Goal: Entertainment & Leisure: Browse casually

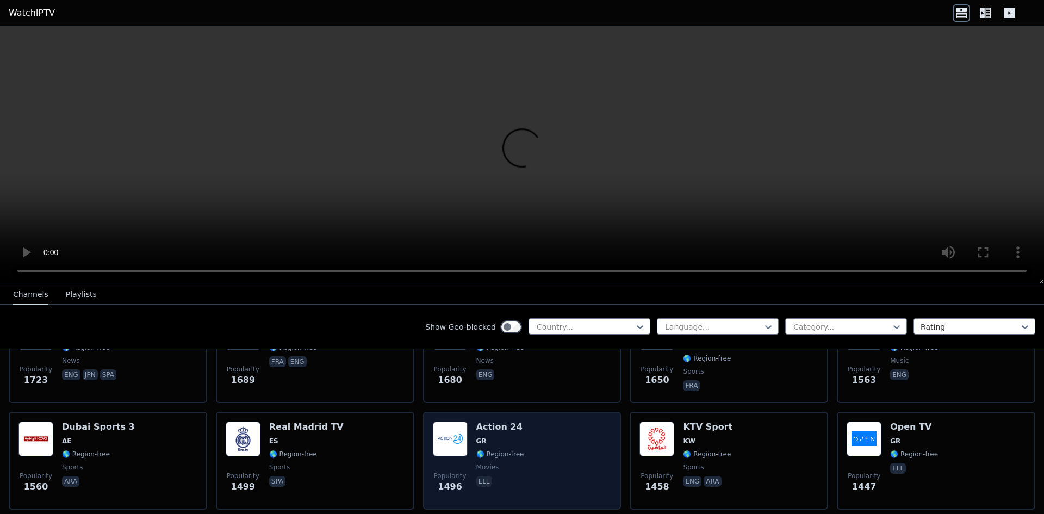
scroll to position [1087, 0]
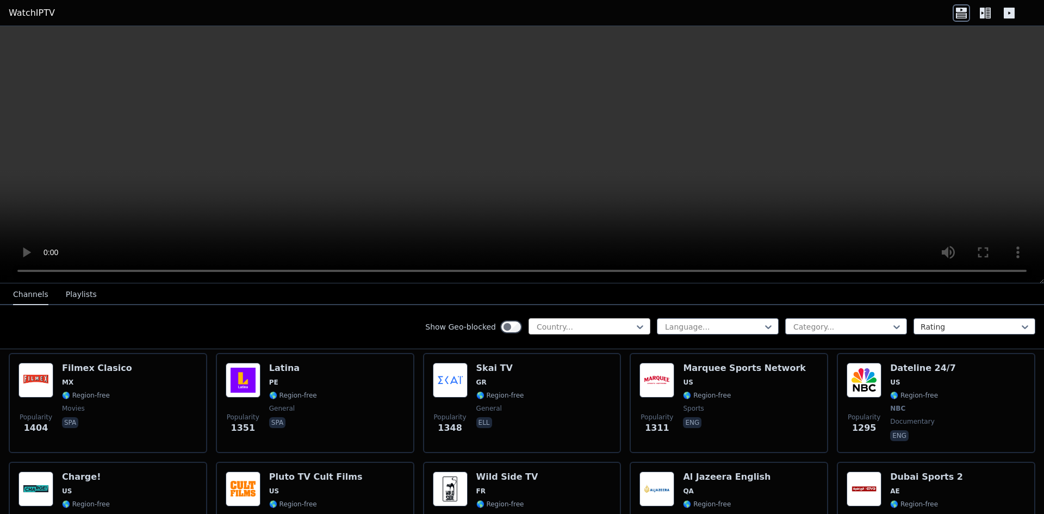
click at [577, 322] on div at bounding box center [584, 326] width 99 height 11
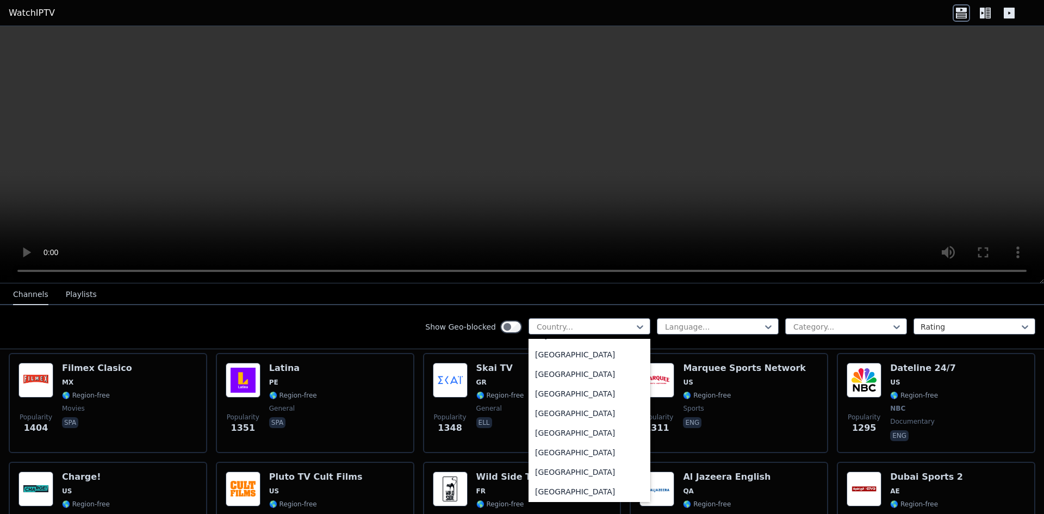
scroll to position [3316, 0]
click at [600, 415] on div "[GEOGRAPHIC_DATA]" at bounding box center [589, 412] width 122 height 20
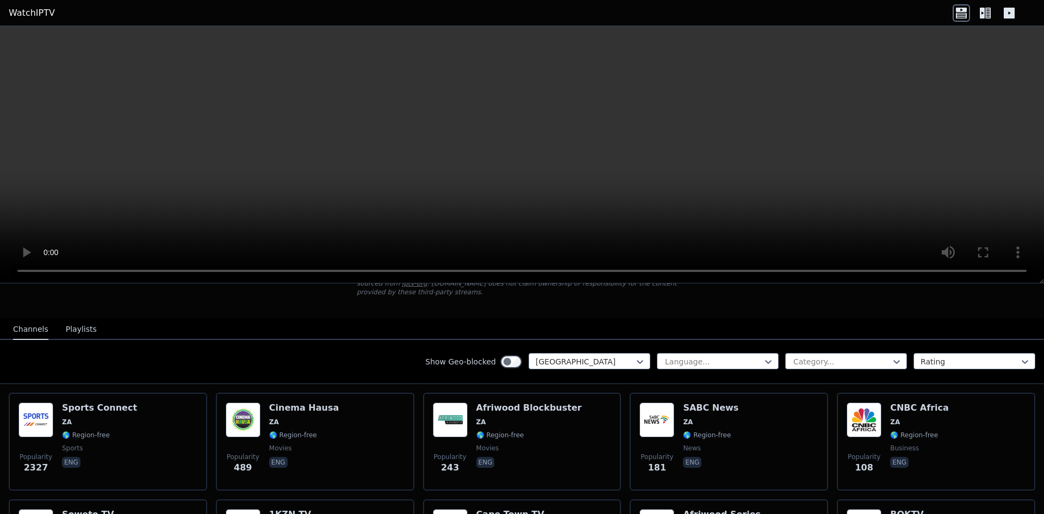
scroll to position [30, 0]
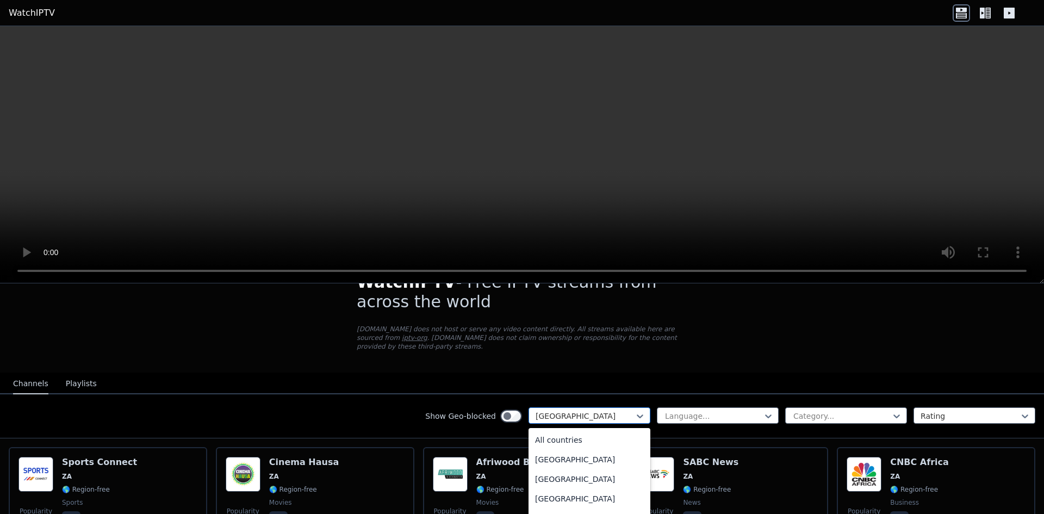
click at [576, 407] on div "[GEOGRAPHIC_DATA]" at bounding box center [589, 415] width 122 height 16
click at [556, 436] on div "All countries" at bounding box center [589, 440] width 122 height 20
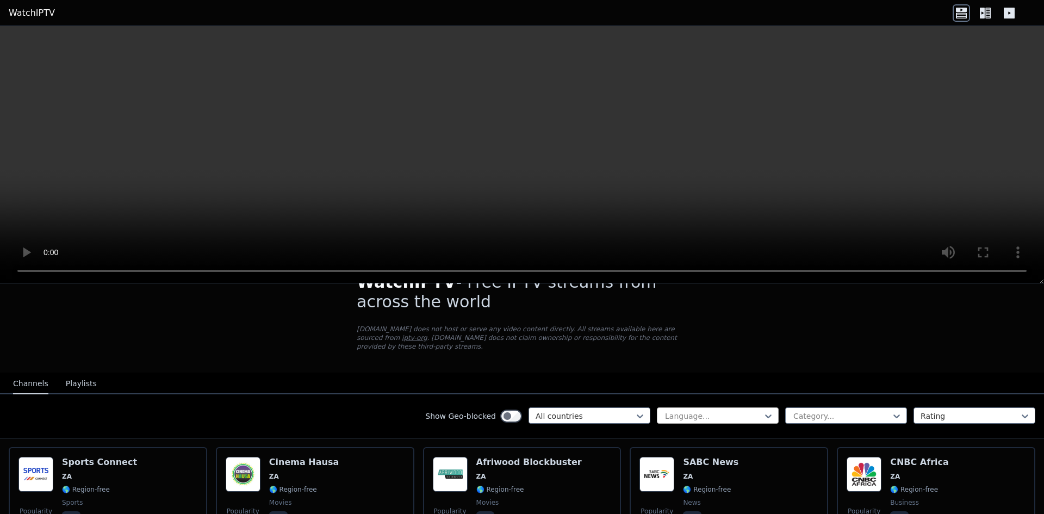
click at [669, 410] on div at bounding box center [713, 415] width 99 height 11
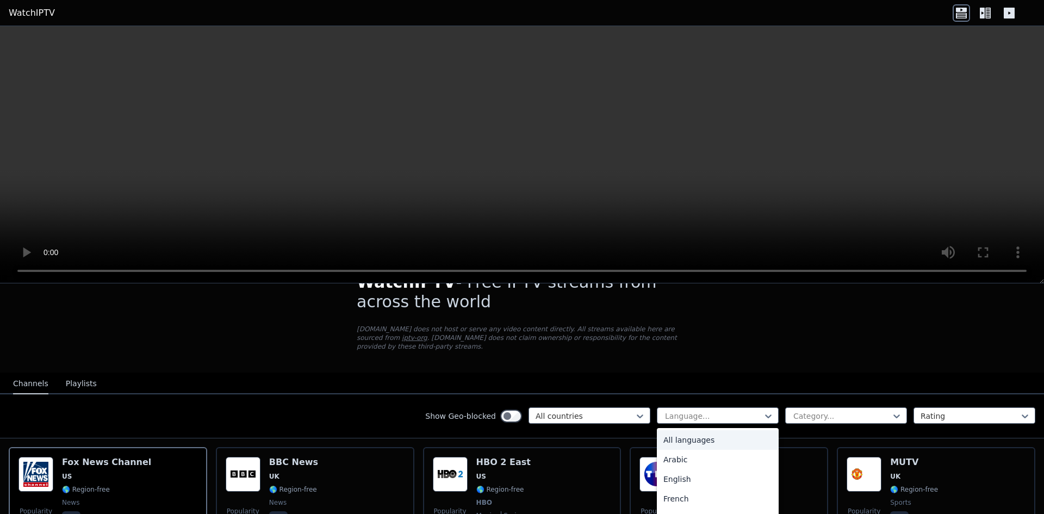
click at [799, 410] on div at bounding box center [841, 415] width 99 height 11
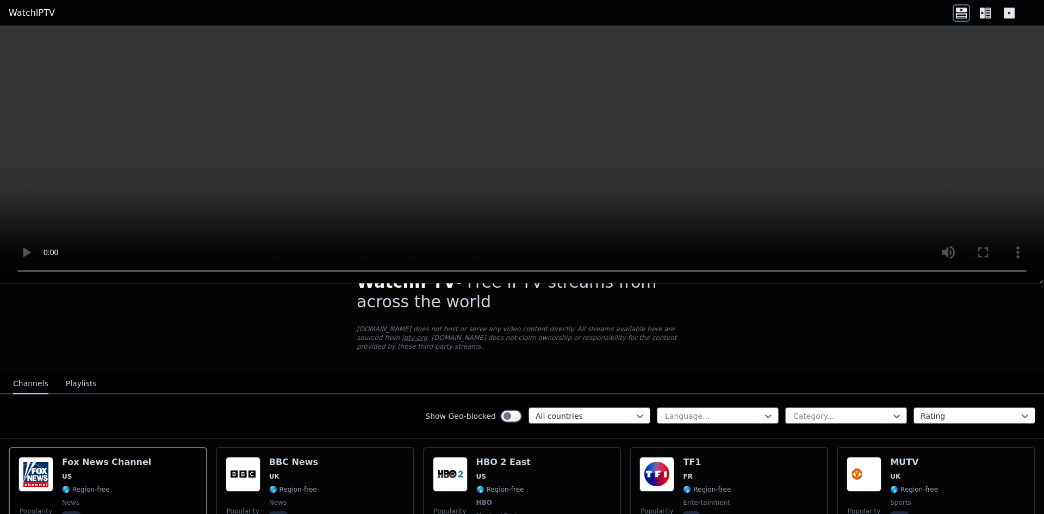
click at [91, 373] on div "Channels Playlists" at bounding box center [54, 383] width 101 height 21
click at [694, 410] on div at bounding box center [713, 415] width 99 height 11
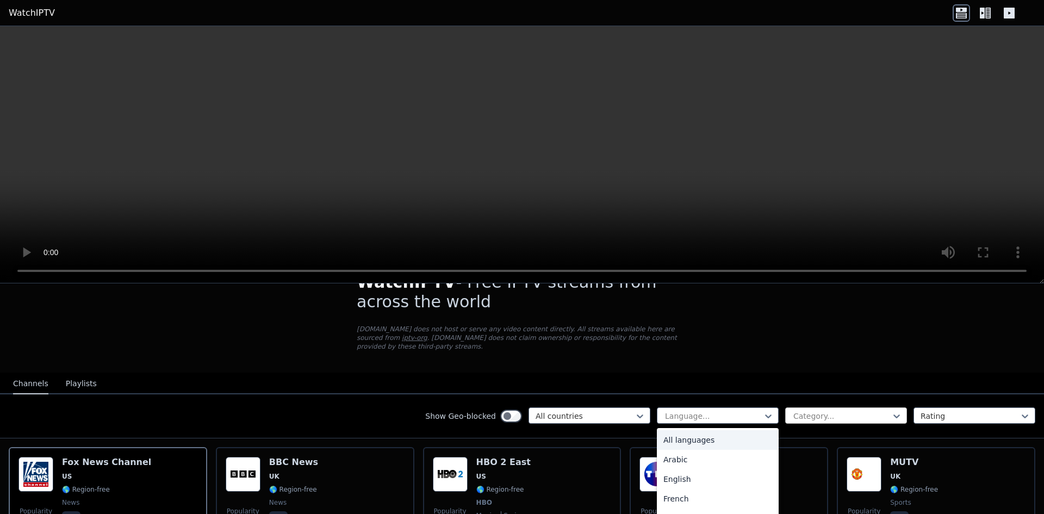
click at [792, 412] on div at bounding box center [841, 415] width 99 height 11
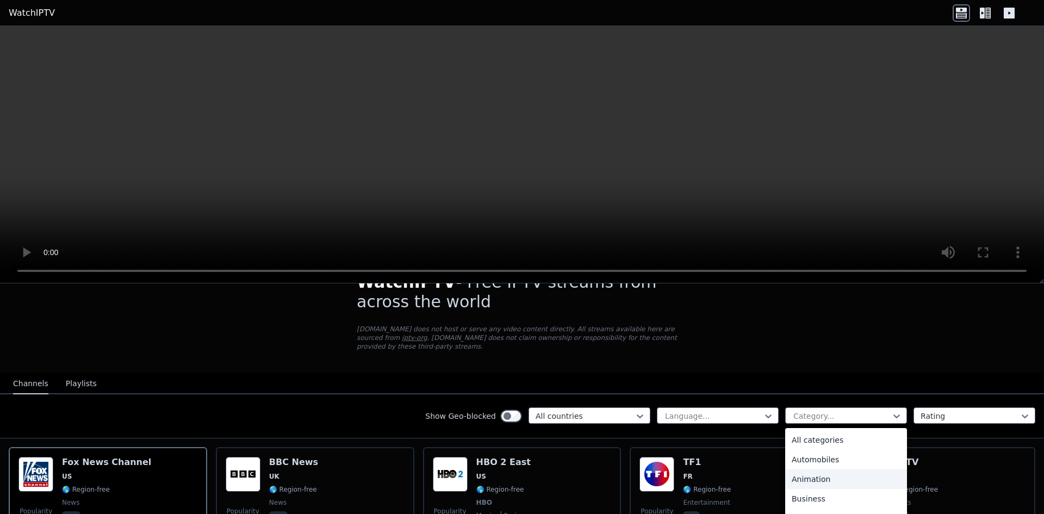
click at [786, 469] on div "Animation" at bounding box center [846, 479] width 122 height 20
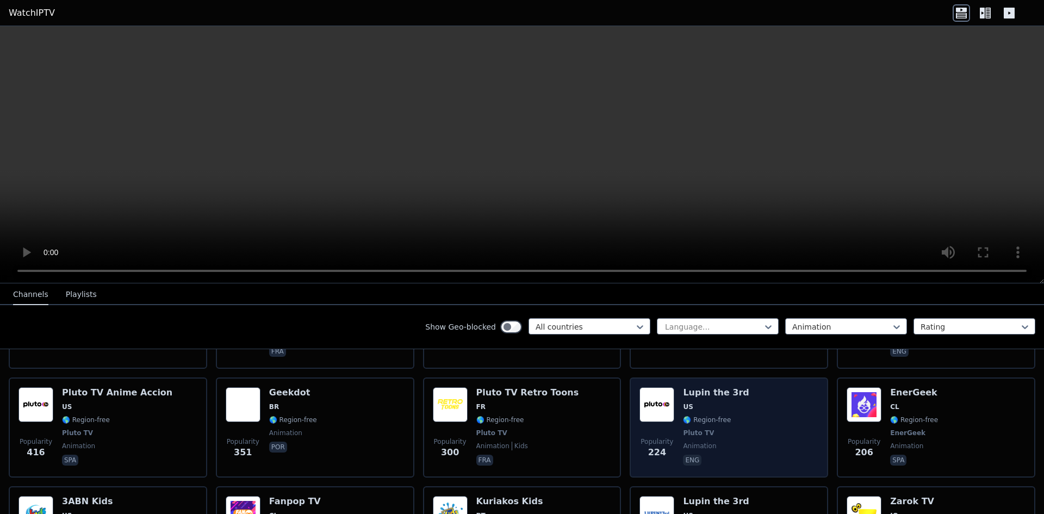
scroll to position [206, 0]
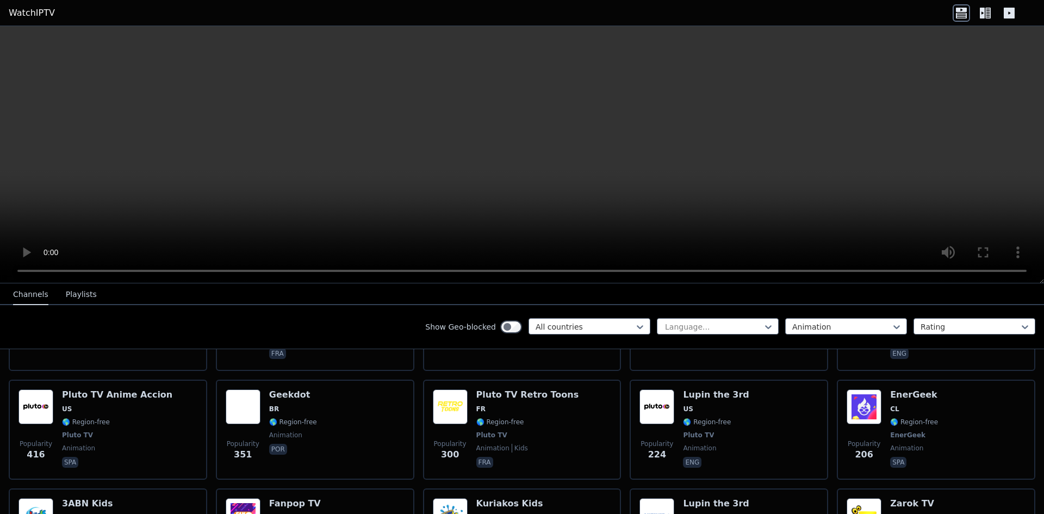
click at [833, 319] on div "Animation" at bounding box center [846, 326] width 122 height 16
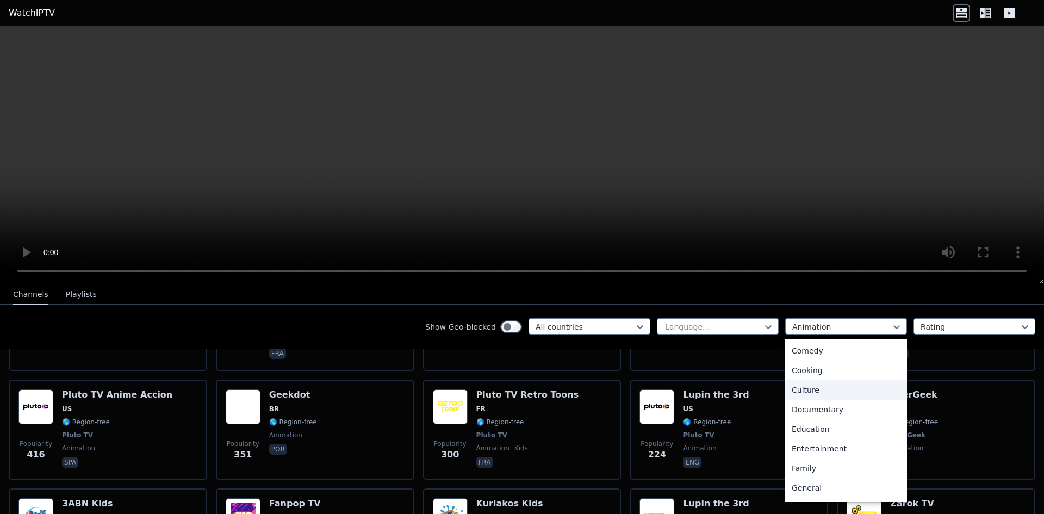
scroll to position [0, 0]
click at [805, 446] on div "Comedy" at bounding box center [846, 449] width 122 height 20
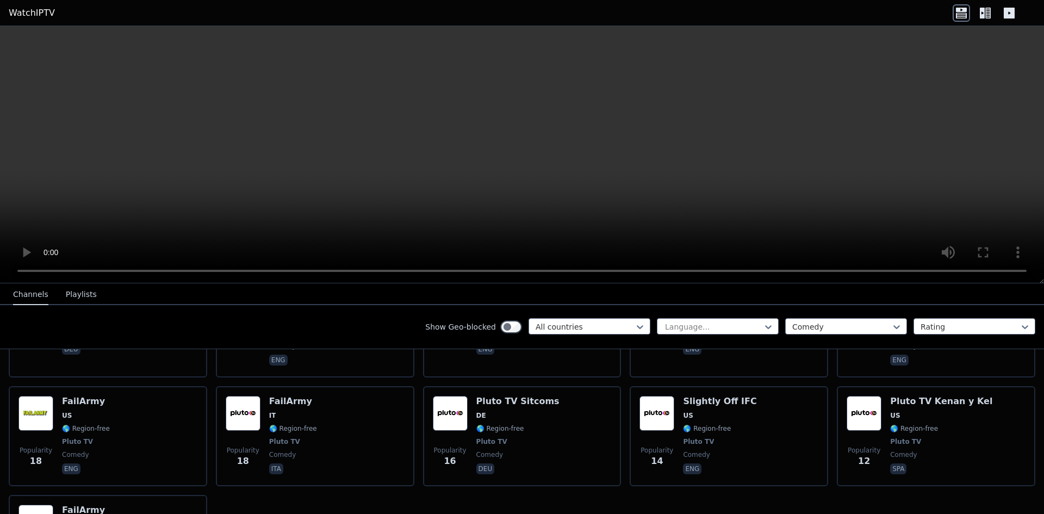
scroll to position [1730, 0]
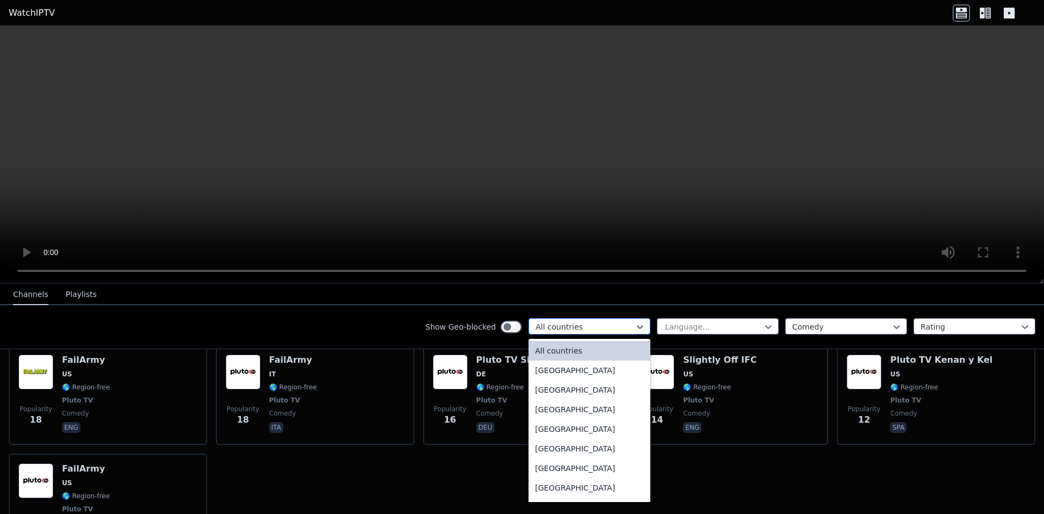
click at [600, 318] on div "All countries" at bounding box center [589, 326] width 122 height 16
click at [82, 294] on button "Playlists" at bounding box center [81, 294] width 31 height 21
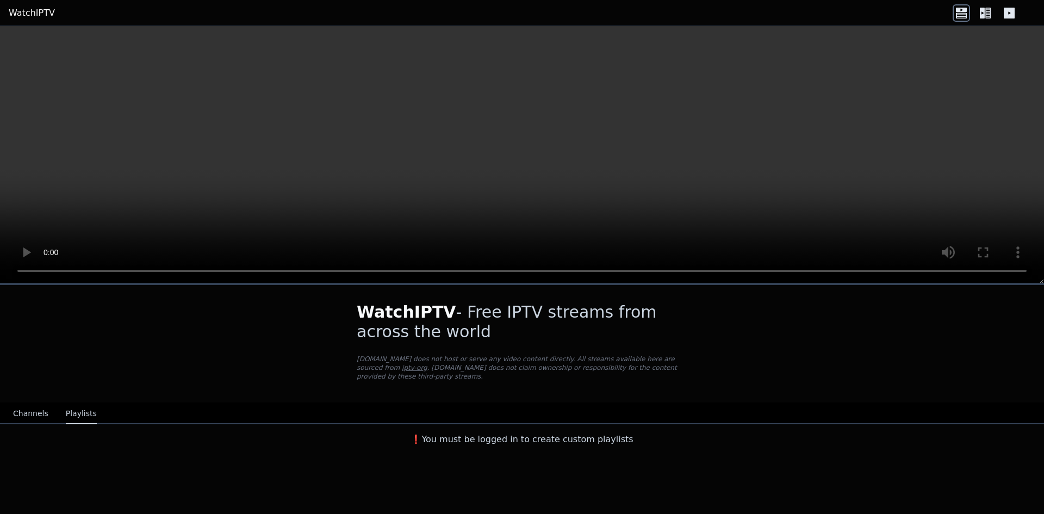
scroll to position [0, 0]
